Goal: Navigation & Orientation: Find specific page/section

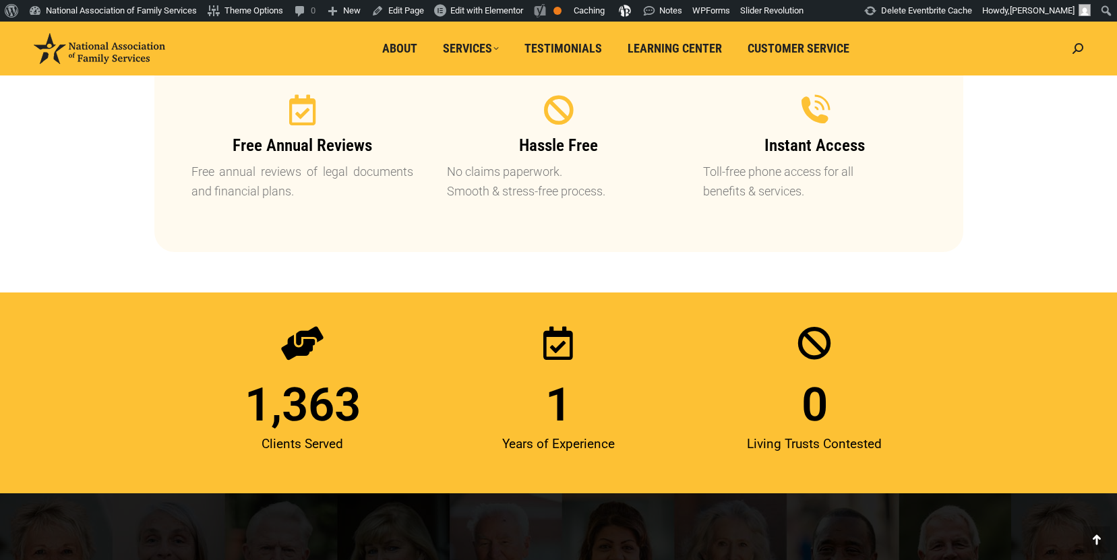
scroll to position [1694, 0]
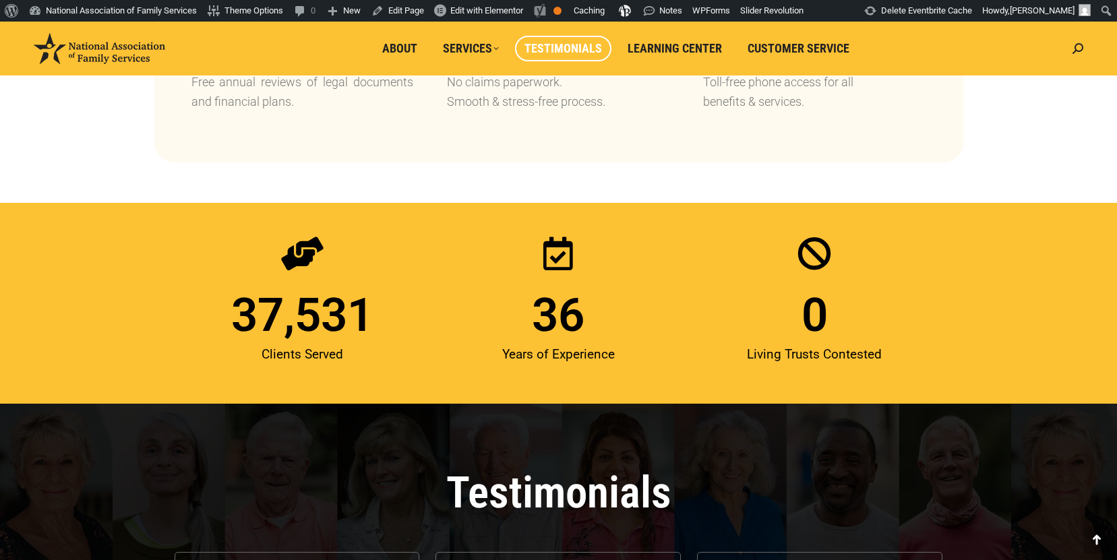
click at [553, 57] on link "Testimonials" at bounding box center [563, 49] width 96 height 26
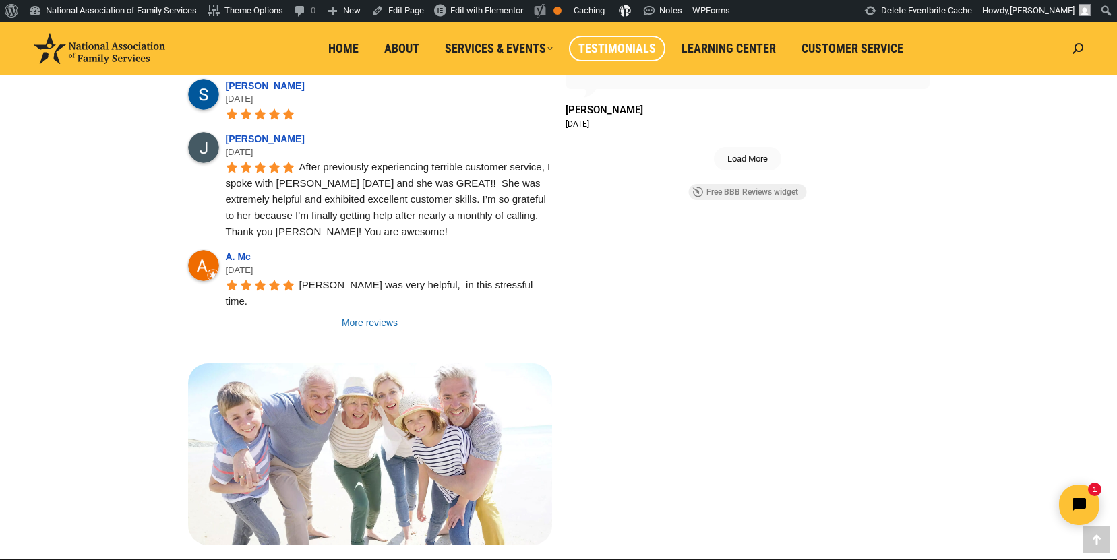
scroll to position [1674, 0]
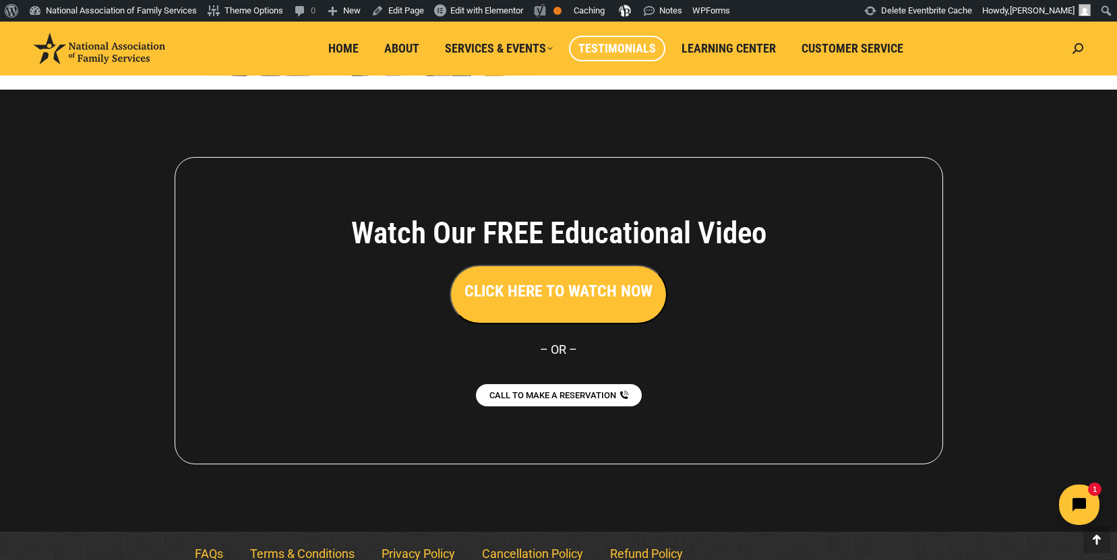
click at [405, 539] on link "Privacy Policy" at bounding box center [418, 554] width 100 height 31
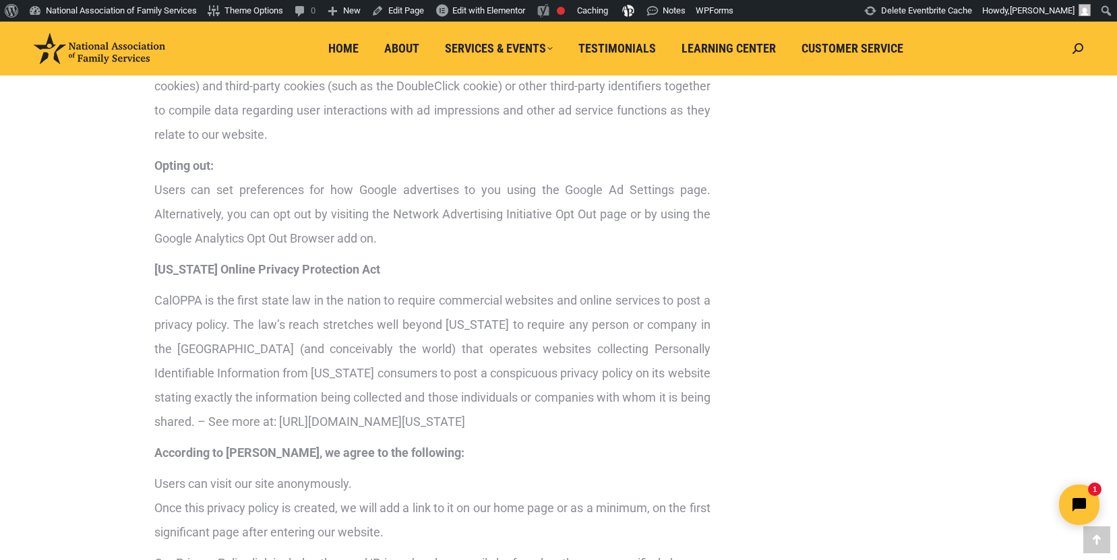
scroll to position [2163, 0]
